Goal: Navigation & Orientation: Find specific page/section

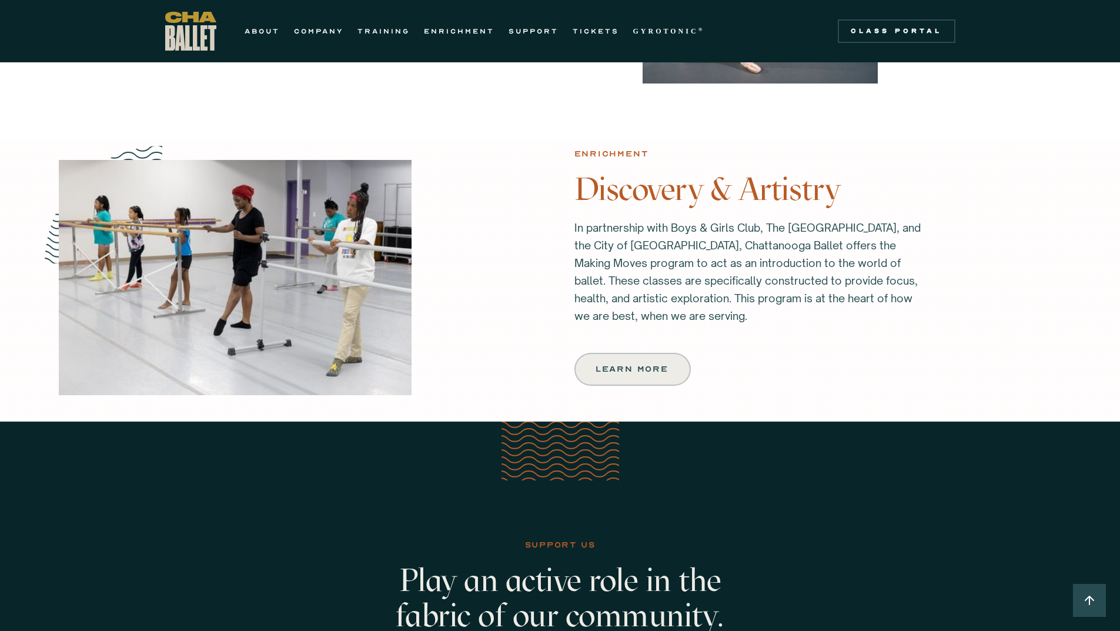
scroll to position [1411, 0]
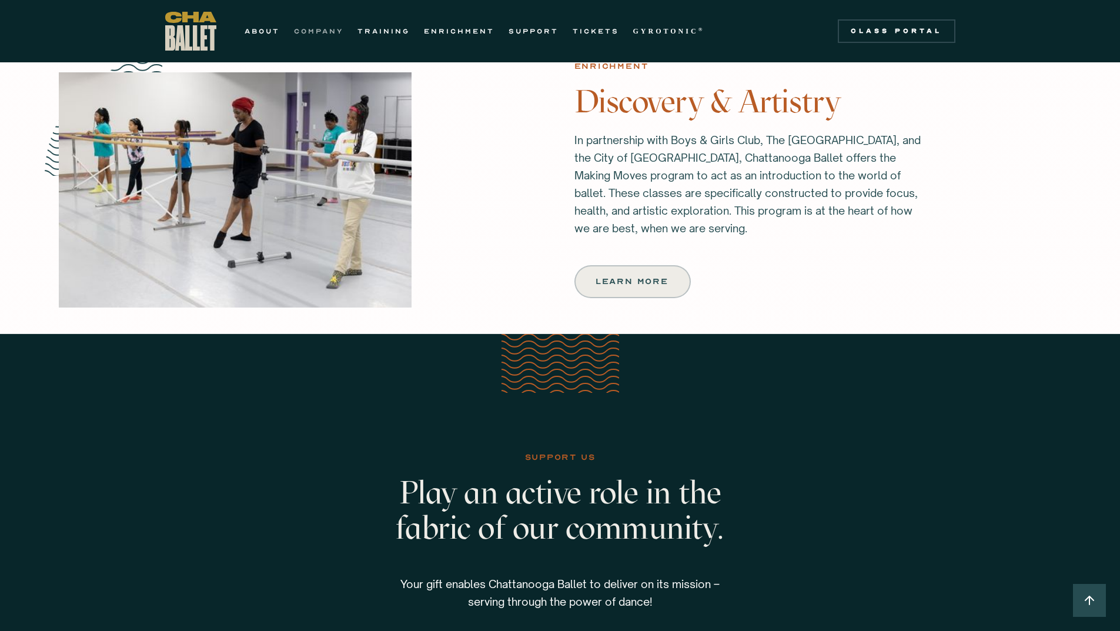
click at [323, 34] on link "COMPANY" at bounding box center [318, 31] width 49 height 14
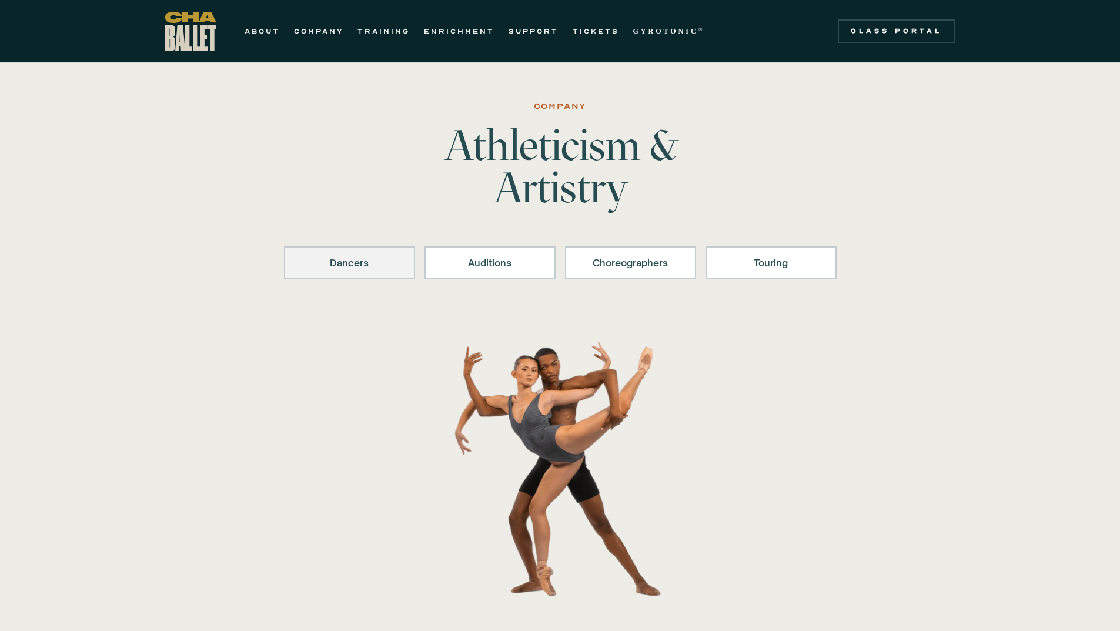
click at [388, 265] on div "Dancers" at bounding box center [349, 263] width 101 height 14
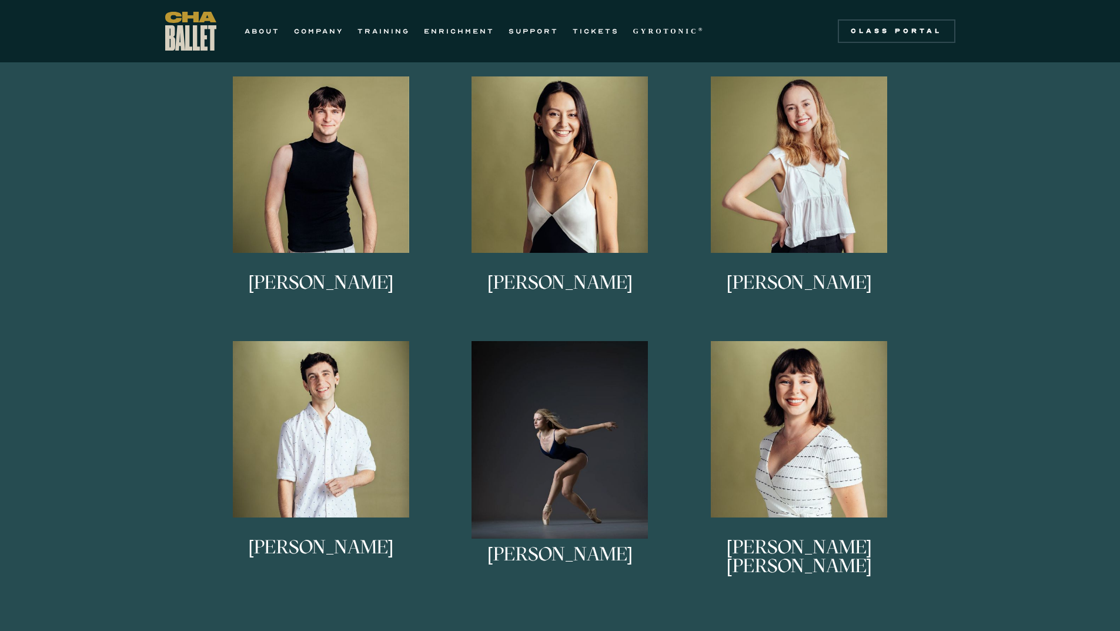
scroll to position [641, 0]
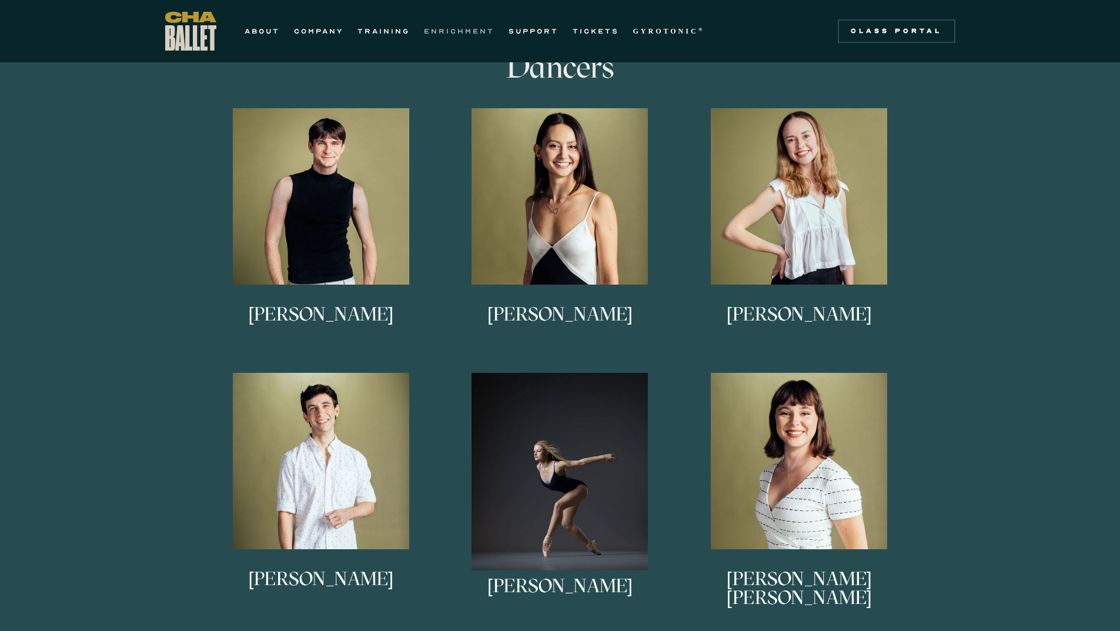
click at [474, 31] on link "ENRICHMENT" at bounding box center [459, 31] width 71 height 14
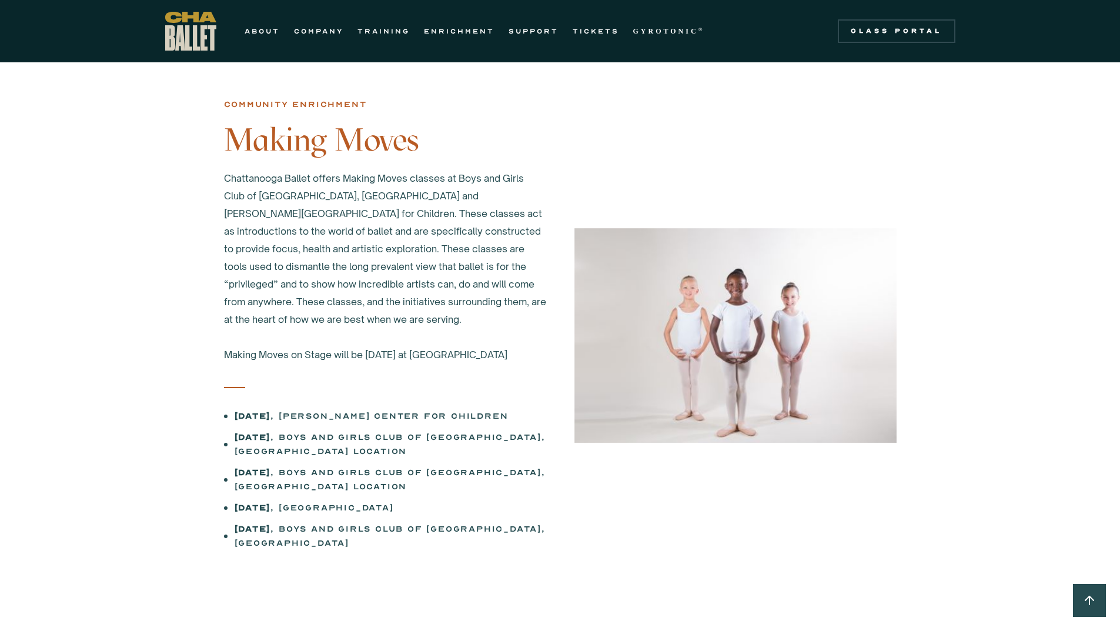
scroll to position [588, 0]
